Goal: Navigation & Orientation: Find specific page/section

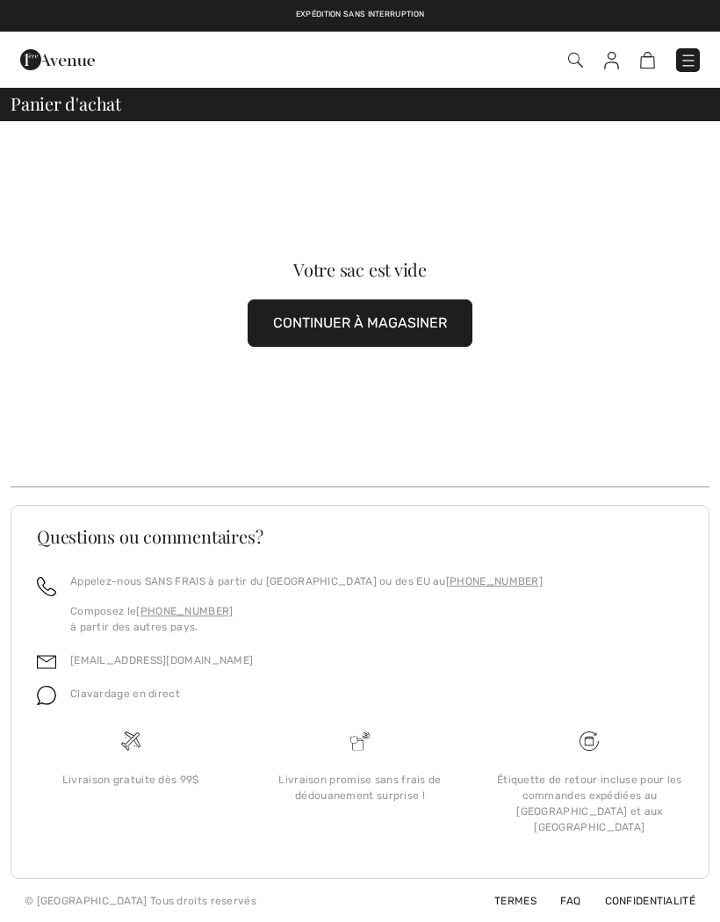
checkbox input "true"
click at [695, 59] on img at bounding box center [689, 61] width 18 height 18
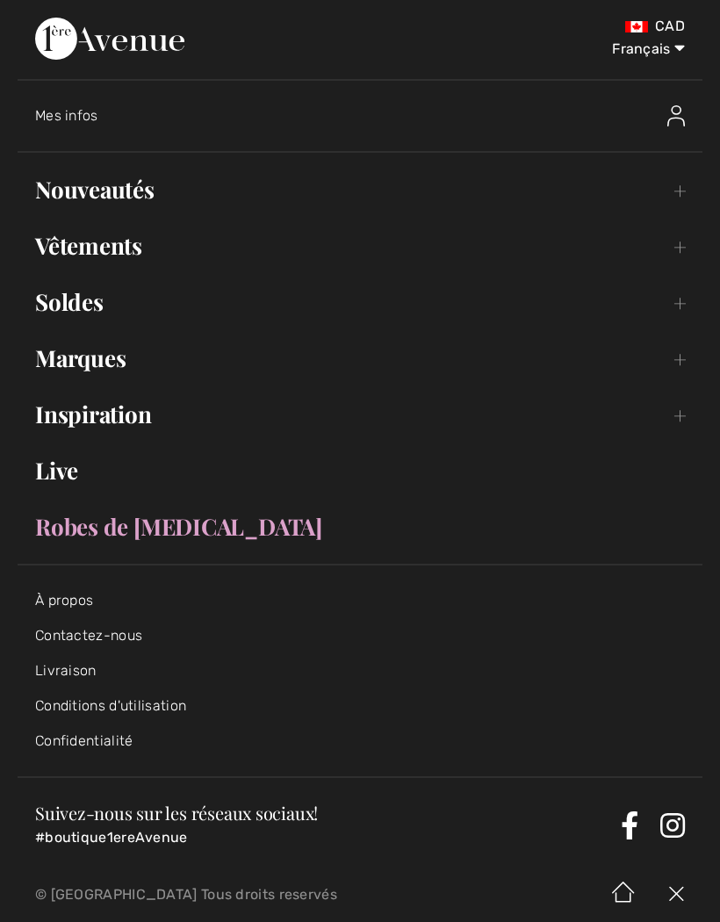
click at [148, 190] on link "Nouveautés Toggle submenu" at bounding box center [360, 189] width 685 height 39
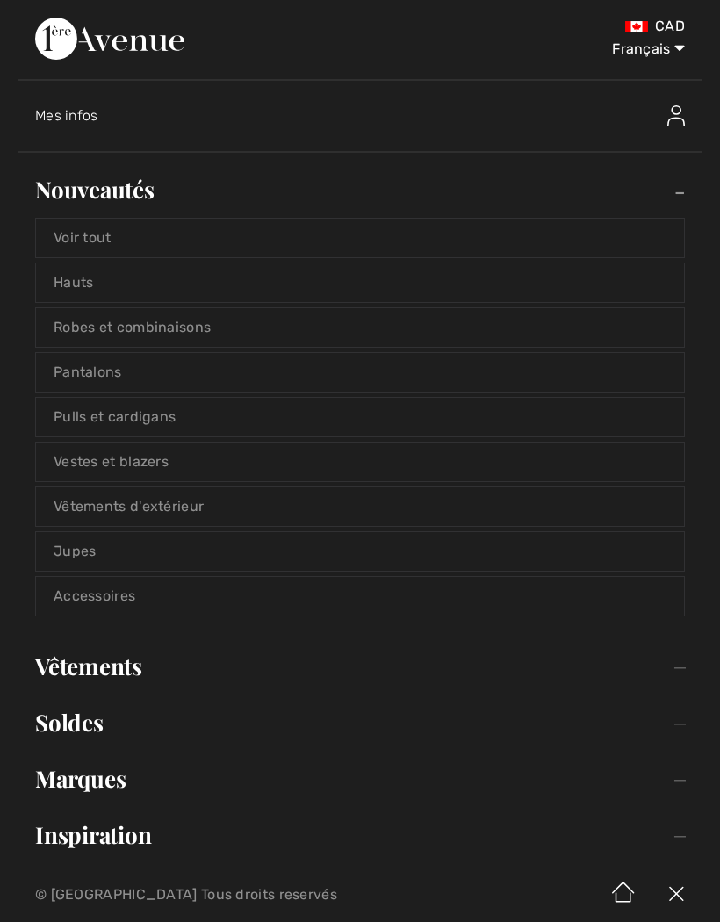
click at [109, 246] on link "Voir tout" at bounding box center [360, 238] width 648 height 39
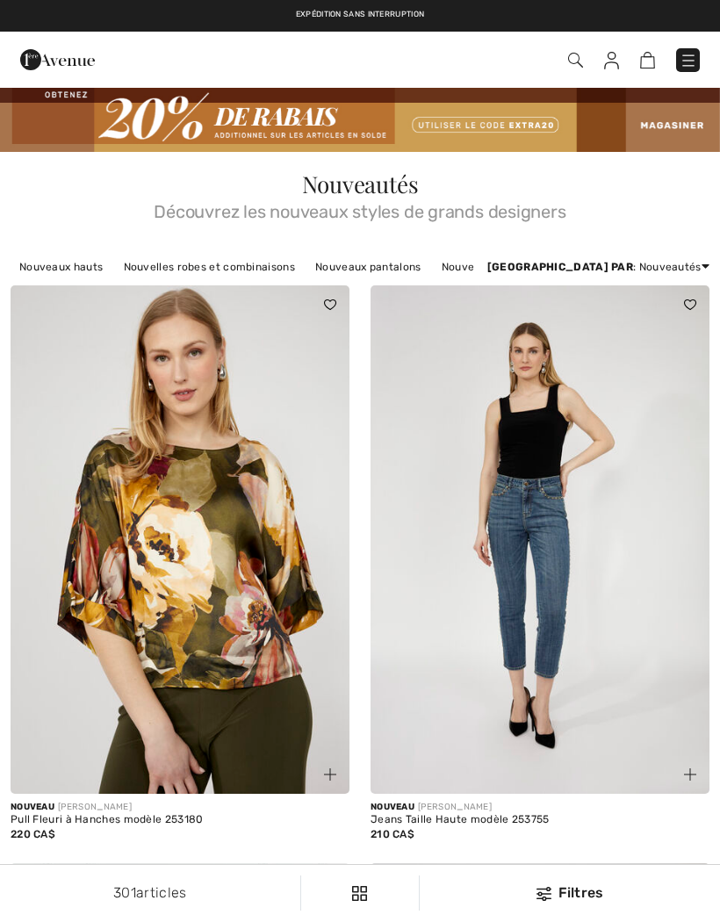
checkbox input "true"
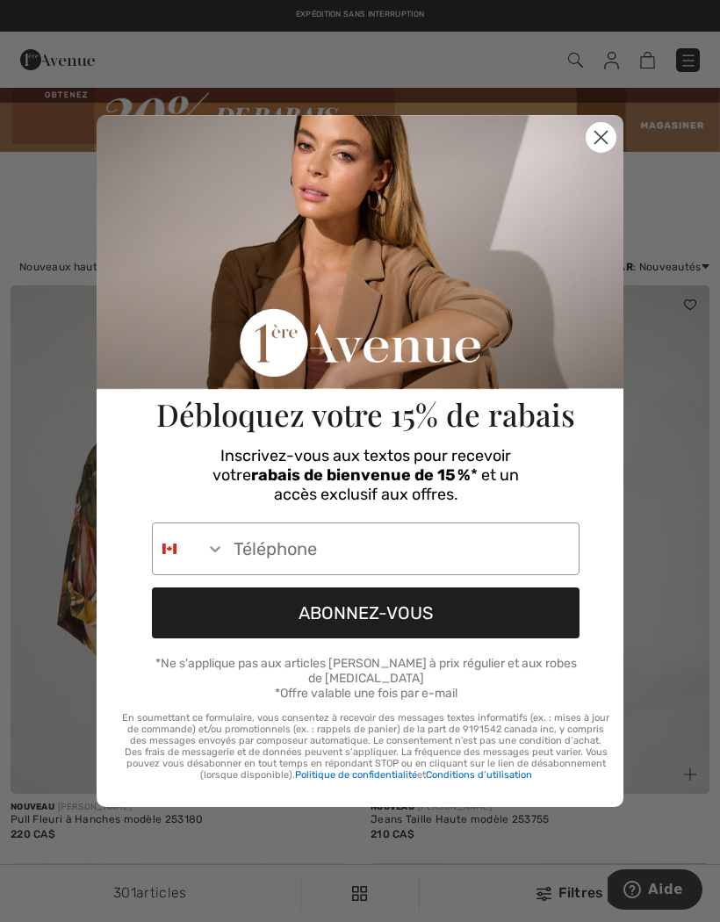
click at [614, 146] on circle "Close dialog" at bounding box center [601, 137] width 29 height 29
click at [602, 133] on circle "Close dialog" at bounding box center [601, 137] width 29 height 29
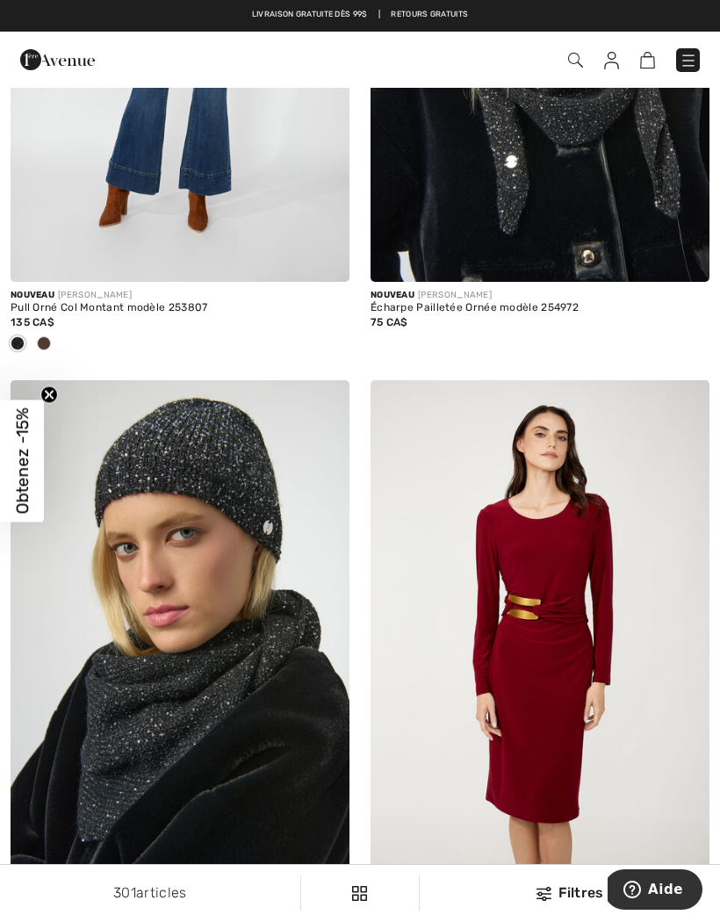
scroll to position [9605, 0]
